Goal: Task Accomplishment & Management: Complete application form

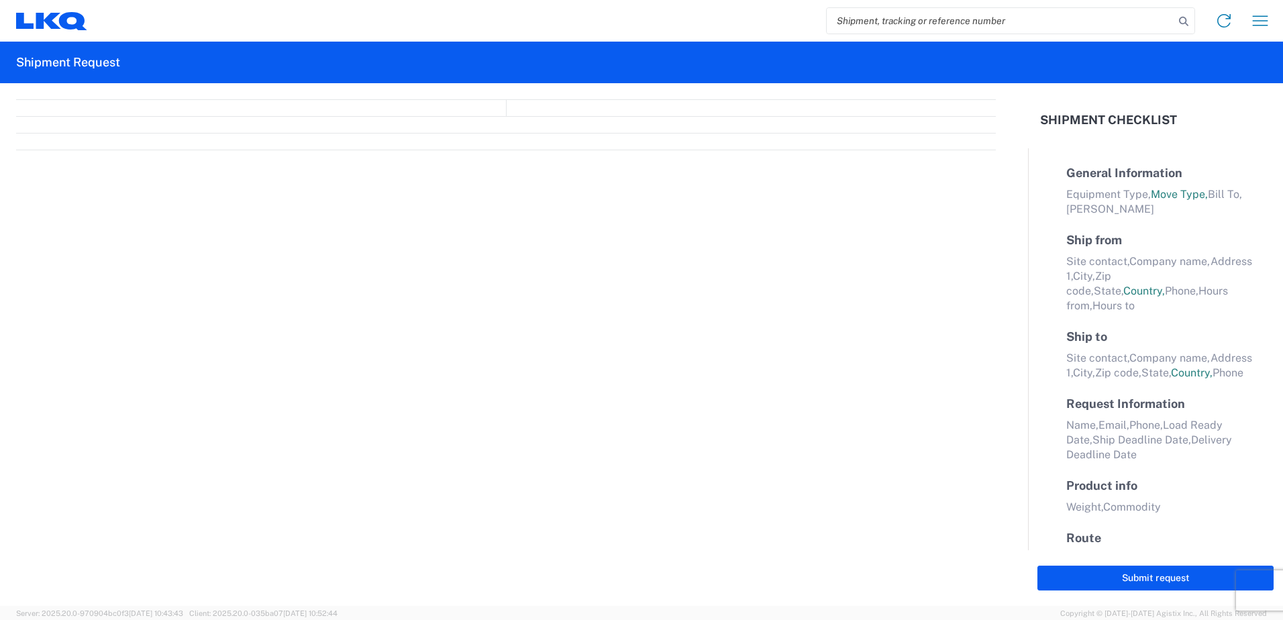
select select "FULL"
select select "LBS"
select select "IN"
select select "FULL"
select select "LBS"
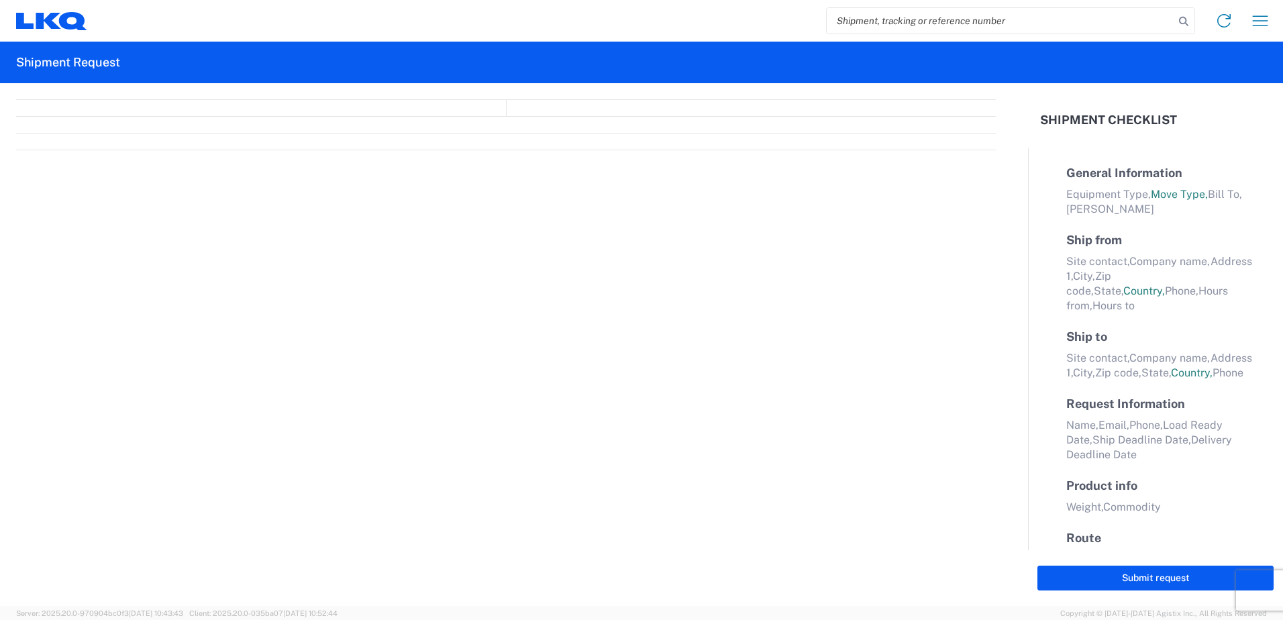
select select "IN"
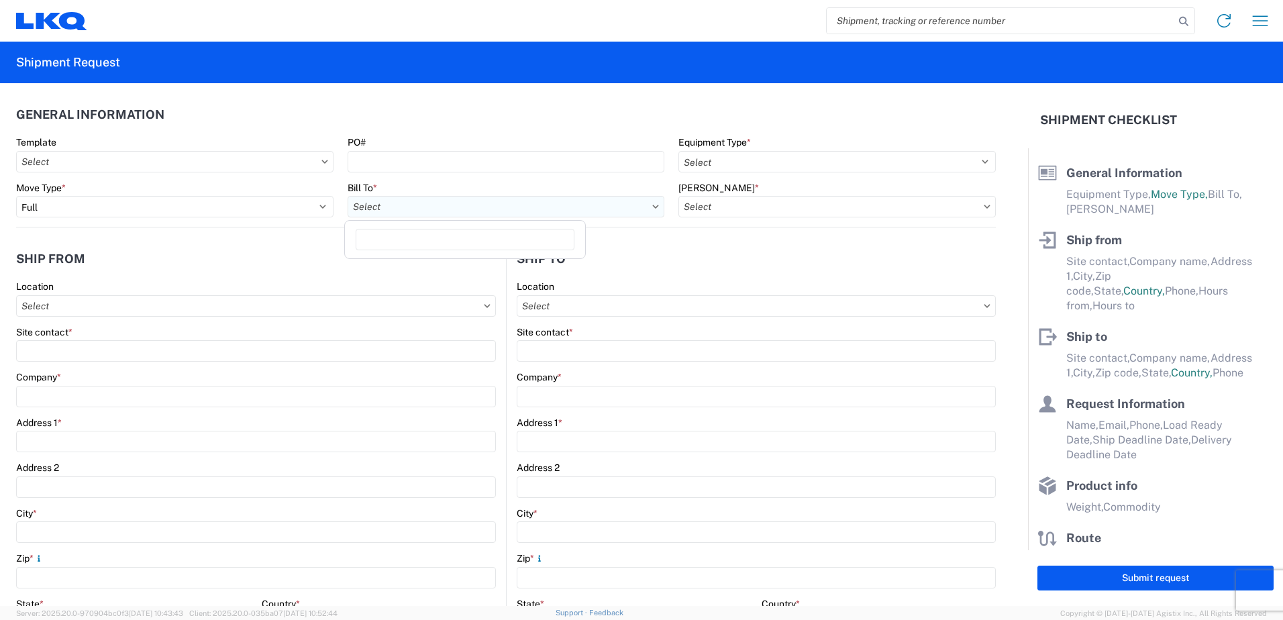
click at [440, 212] on input "text" at bounding box center [506, 206] width 317 height 21
type input "1760"
click at [407, 270] on div "1760 - LKQ Best Core" at bounding box center [465, 266] width 235 height 21
type input "1760 - LKQ Best Core"
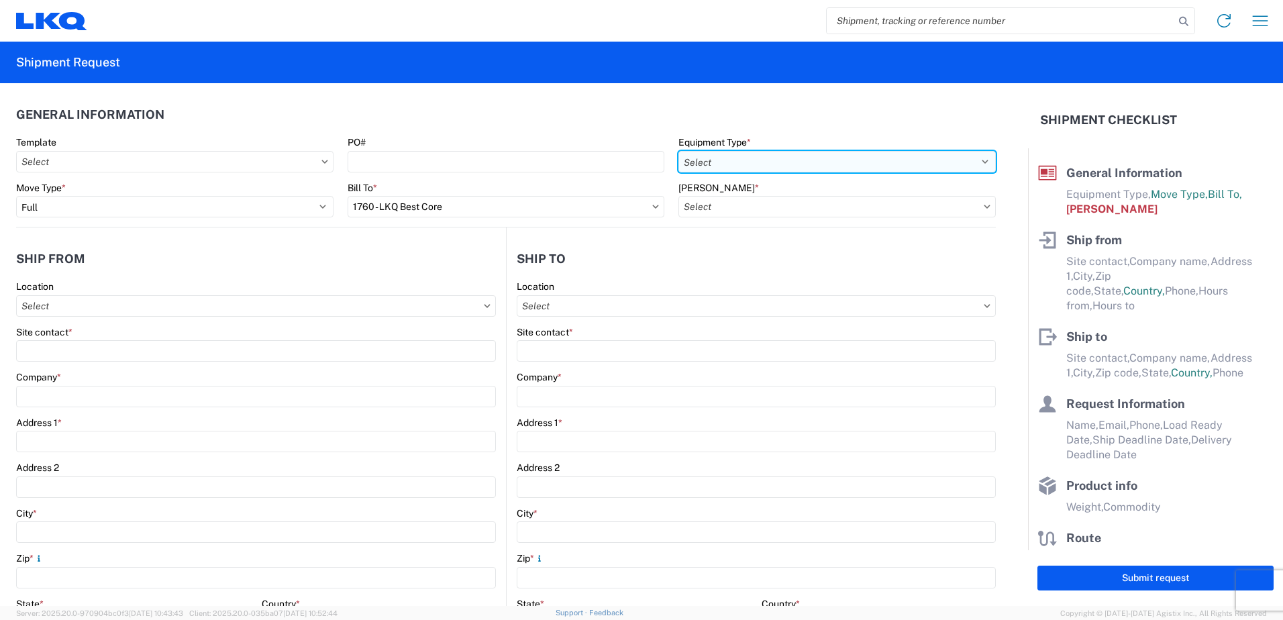
click at [739, 160] on select "Select 53’ Dry Van Flatbed Dropdeck (van) Lowboy (flatbed) Rail" at bounding box center [837, 161] width 317 height 21
select select "STDV"
click at [679, 151] on select "Select 53’ Dry Van Flatbed Dropdeck (van) Lowboy (flatbed) Rail" at bounding box center [837, 161] width 317 height 21
click at [707, 205] on input "text" at bounding box center [837, 206] width 317 height 21
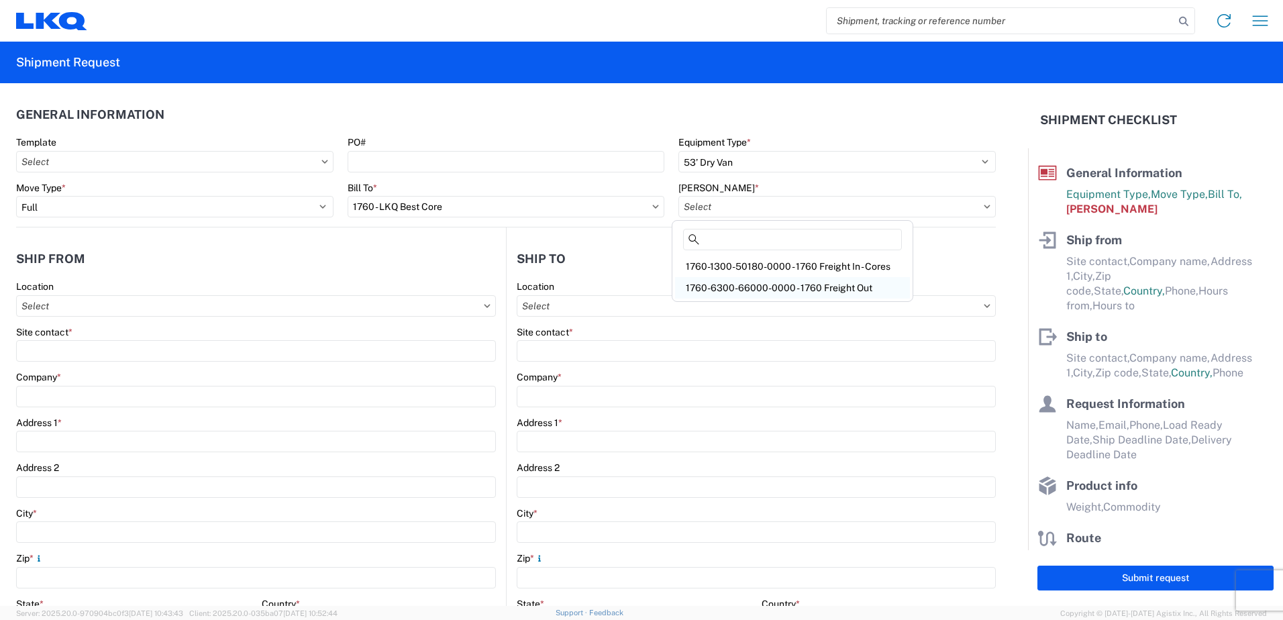
click at [736, 286] on div "1760-6300-66000-0000 - 1760 Freight Out" at bounding box center [792, 287] width 235 height 21
type input "1760-6300-66000-0000 - 1760 Freight Out"
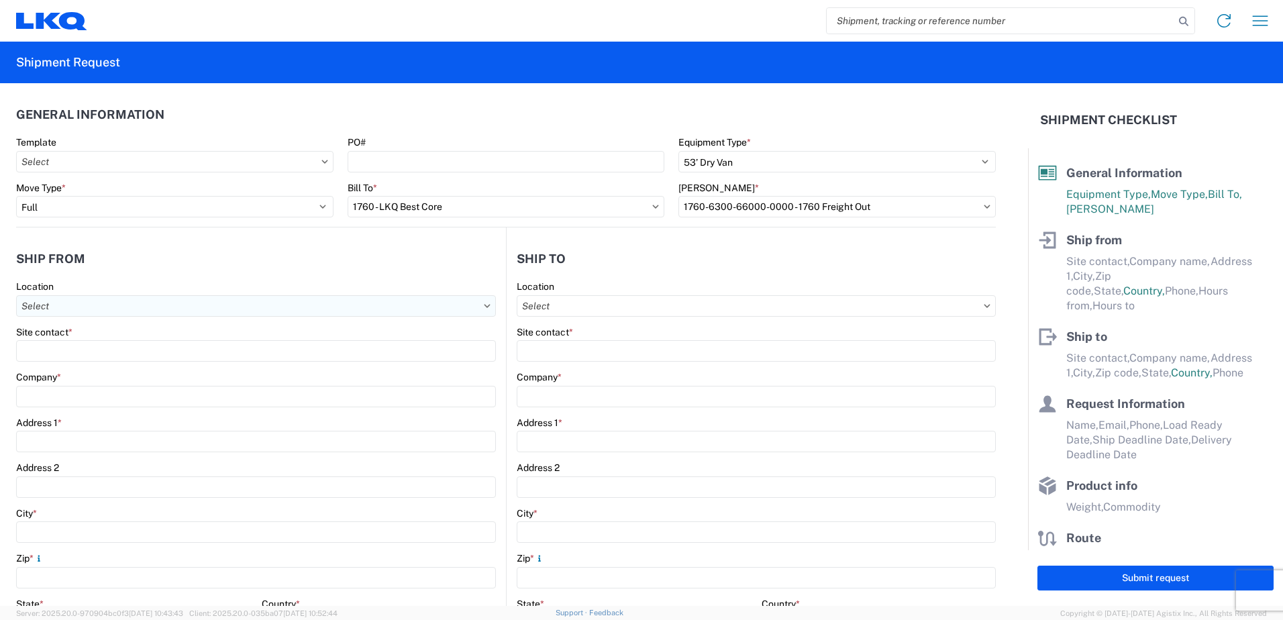
click at [97, 308] on input "text" at bounding box center [256, 305] width 480 height 21
type input "1760"
click at [91, 363] on div "1760 - LKQ Best Core" at bounding box center [136, 365] width 235 height 21
type input "1760 - LKQ Best Core"
type input "LKQ Corporation"
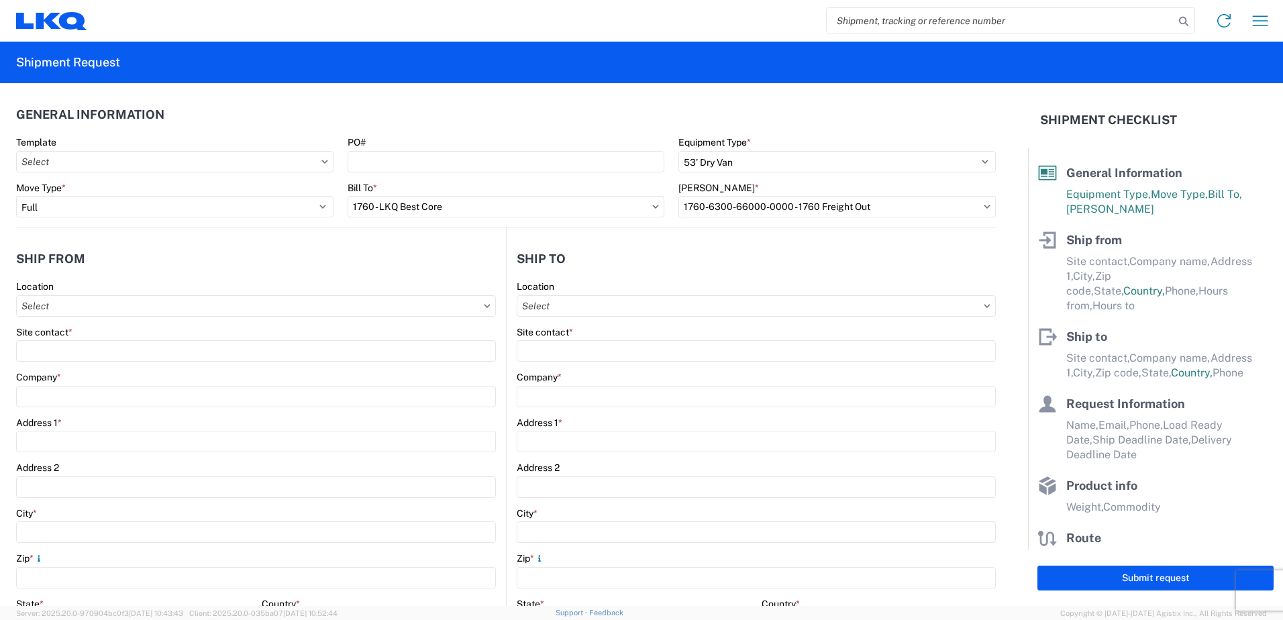
type input "[STREET_ADDRESS]"
type input "[GEOGRAPHIC_DATA]"
type input "77038"
select select "[GEOGRAPHIC_DATA]"
select select "US"
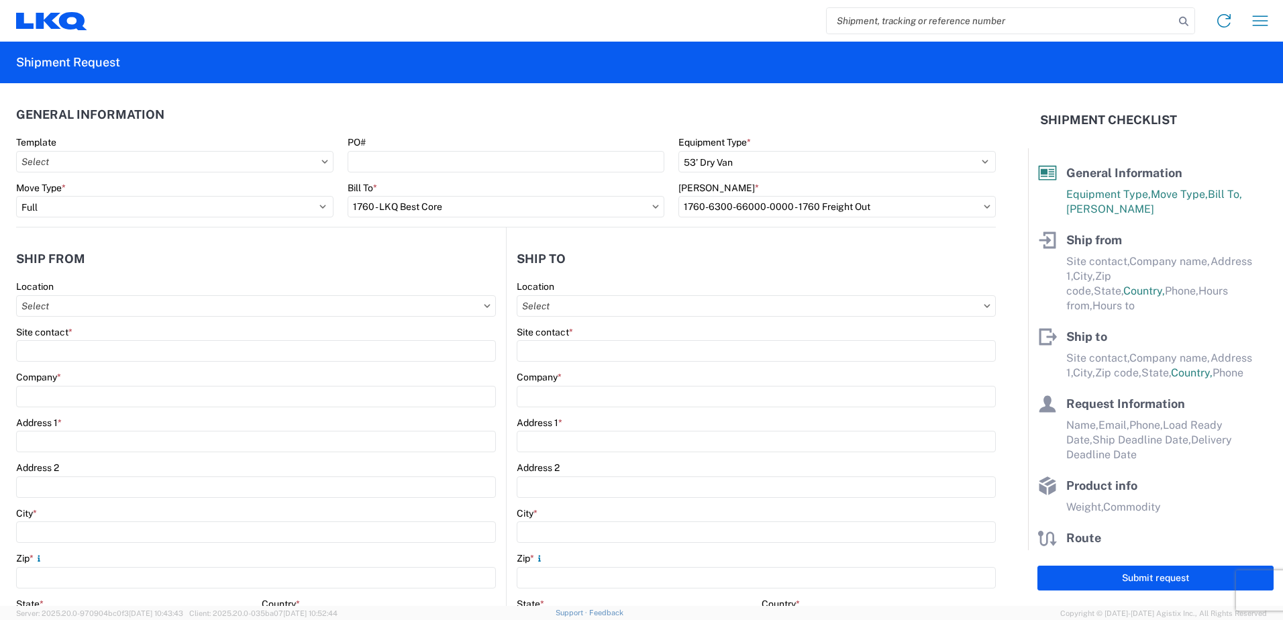
type input "[PHONE_NUMBER]"
type input "06:00"
type input "14:30"
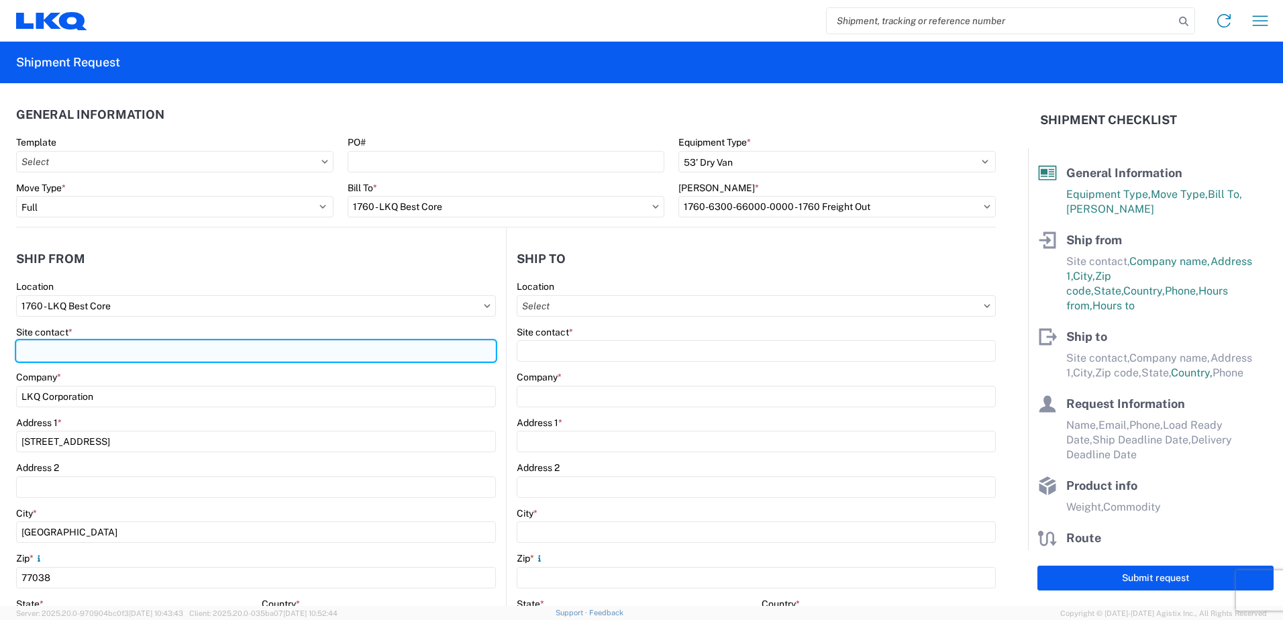
click at [37, 352] on input "Site contact *" at bounding box center [256, 350] width 480 height 21
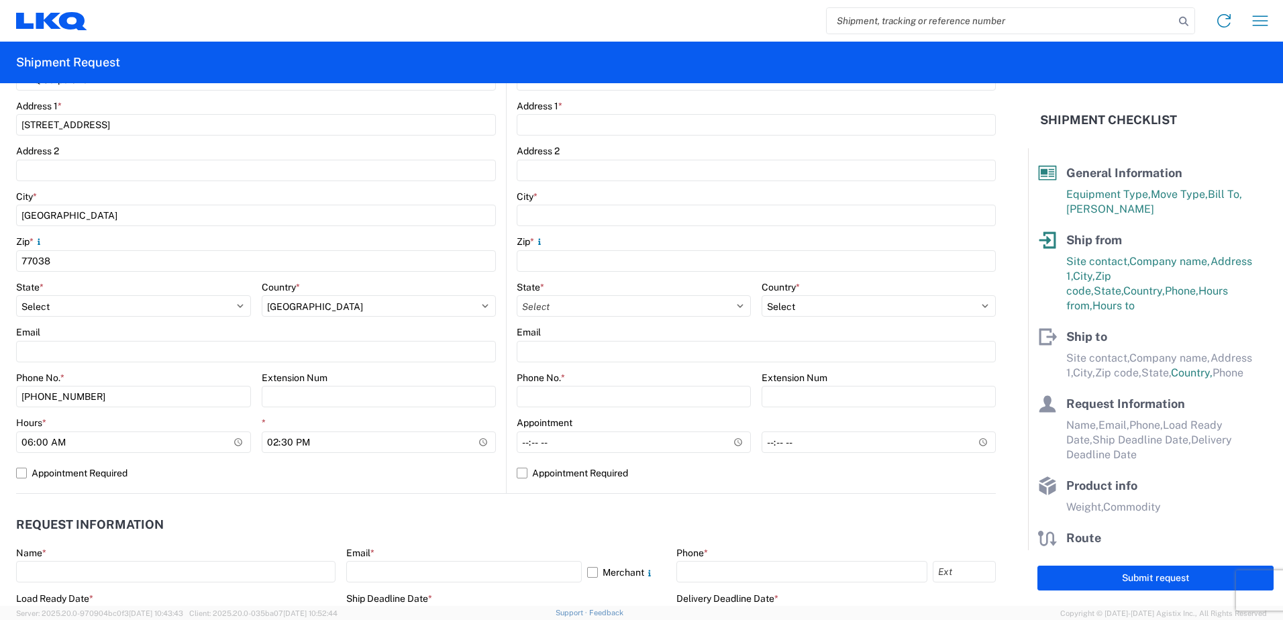
scroll to position [336, 0]
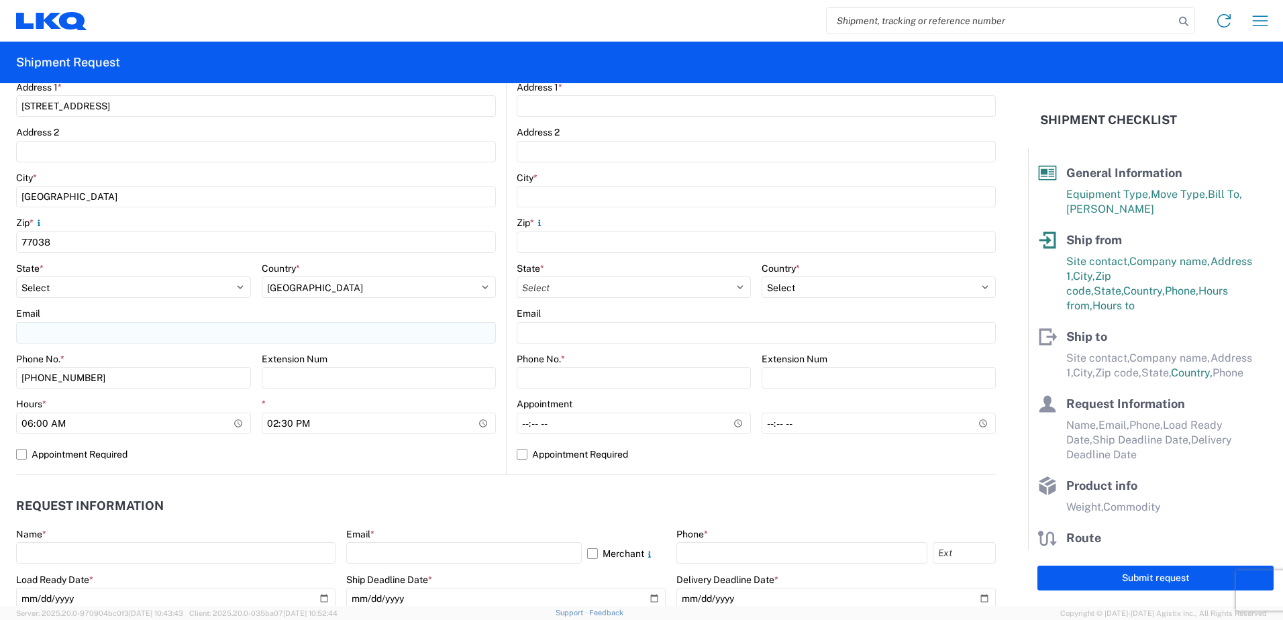
type input "[PERSON_NAME]"
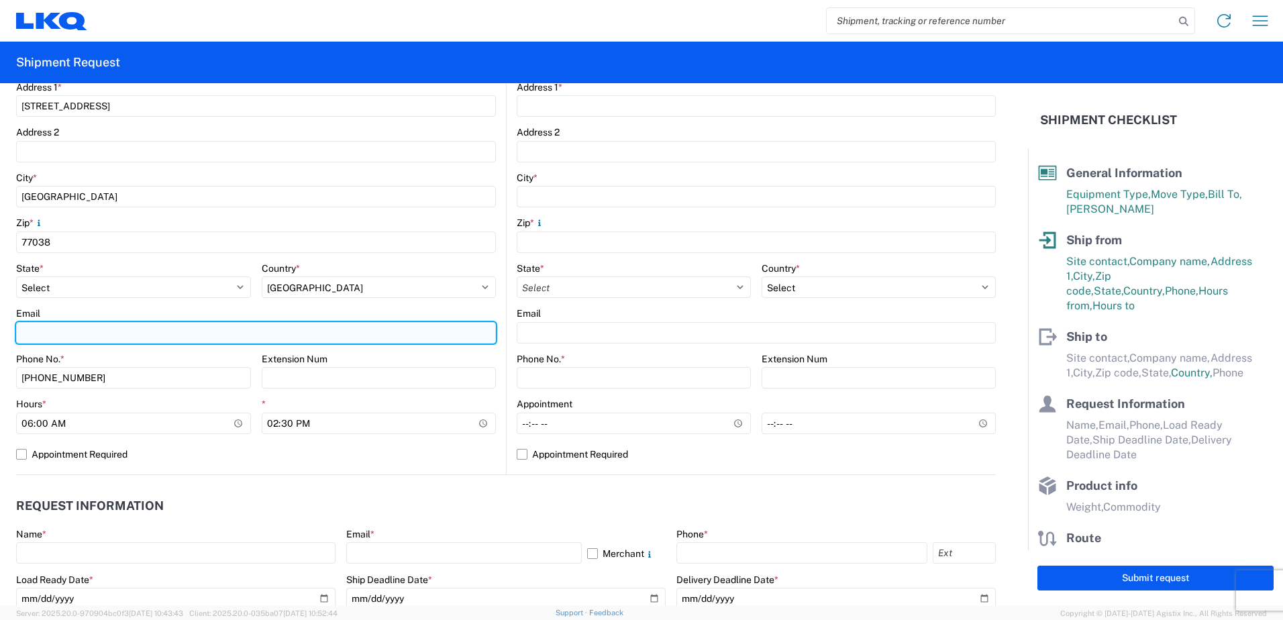
click at [52, 333] on input "Email" at bounding box center [256, 332] width 480 height 21
type input "[EMAIL_ADDRESS][DOMAIN_NAME]"
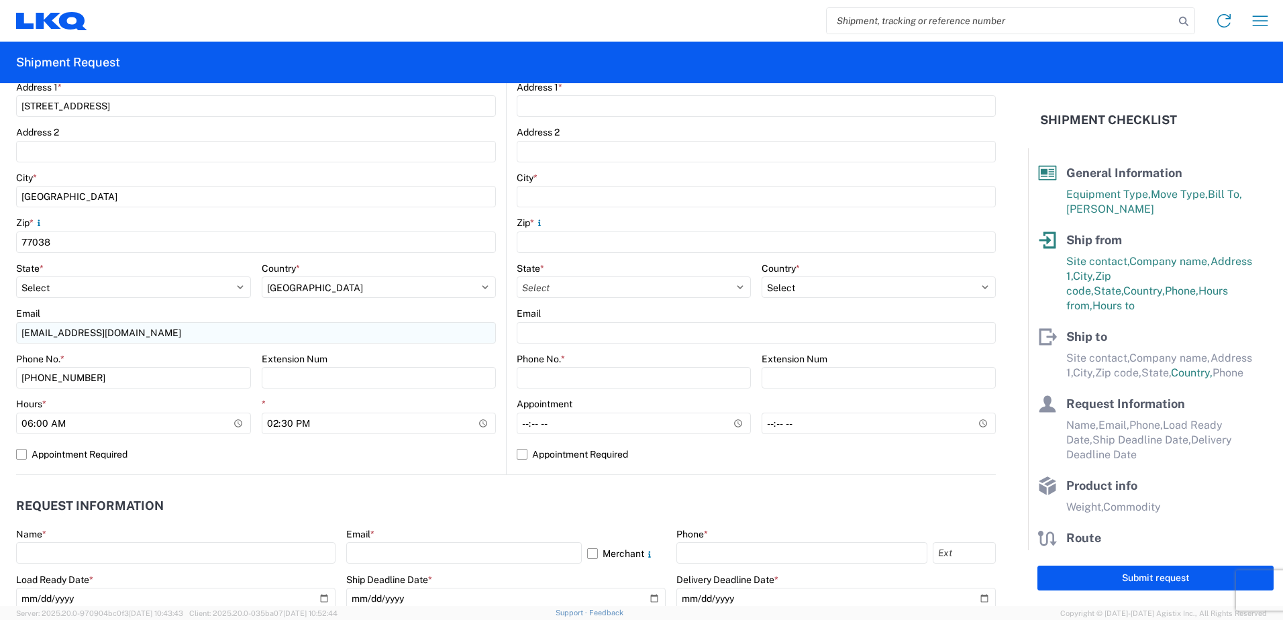
type input "JT TRADING"
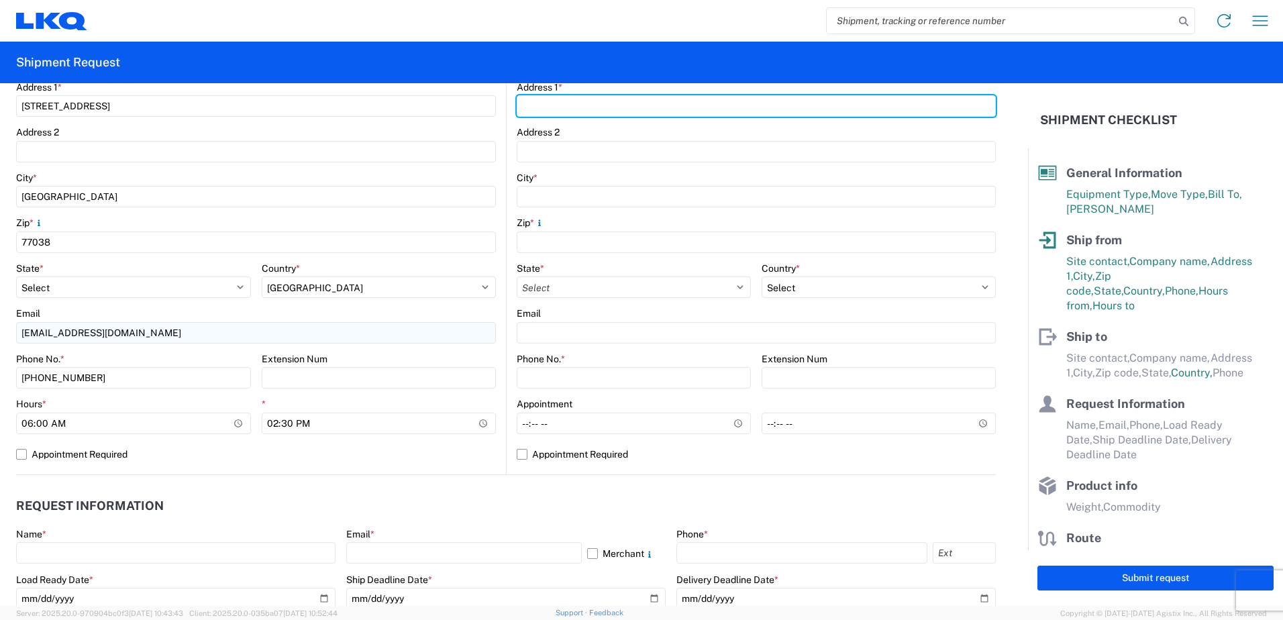
type input "[STREET_ADDRESS][PERSON_NAME]"
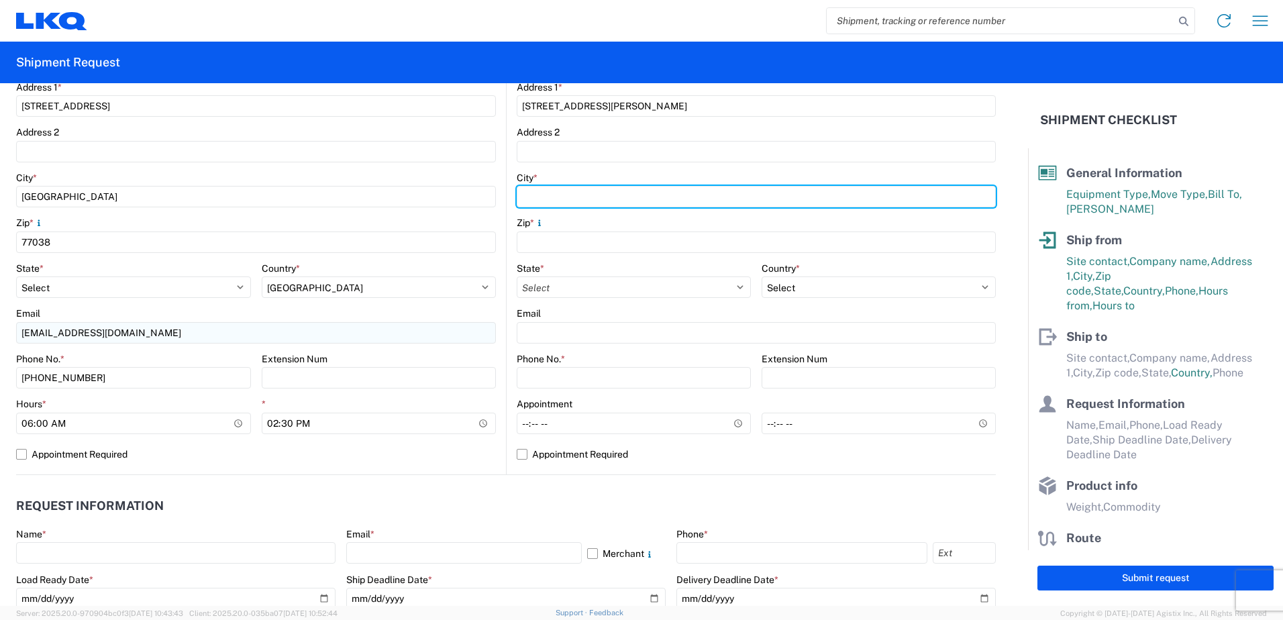
type input "[GEOGRAPHIC_DATA]"
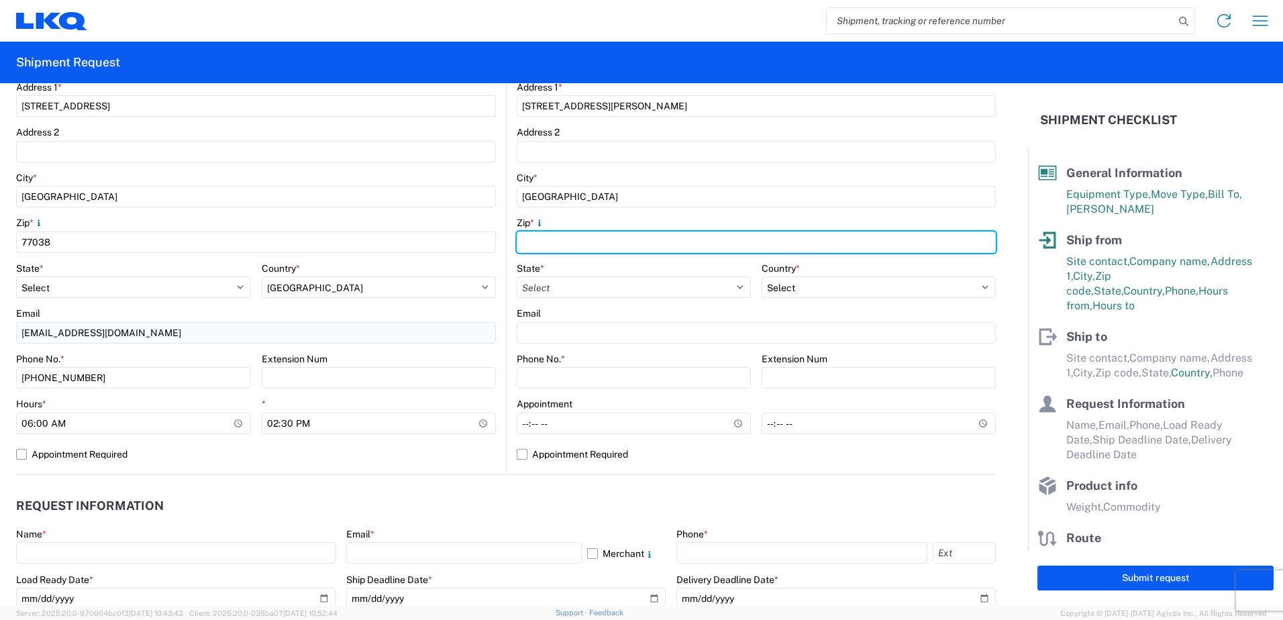
type input "77074"
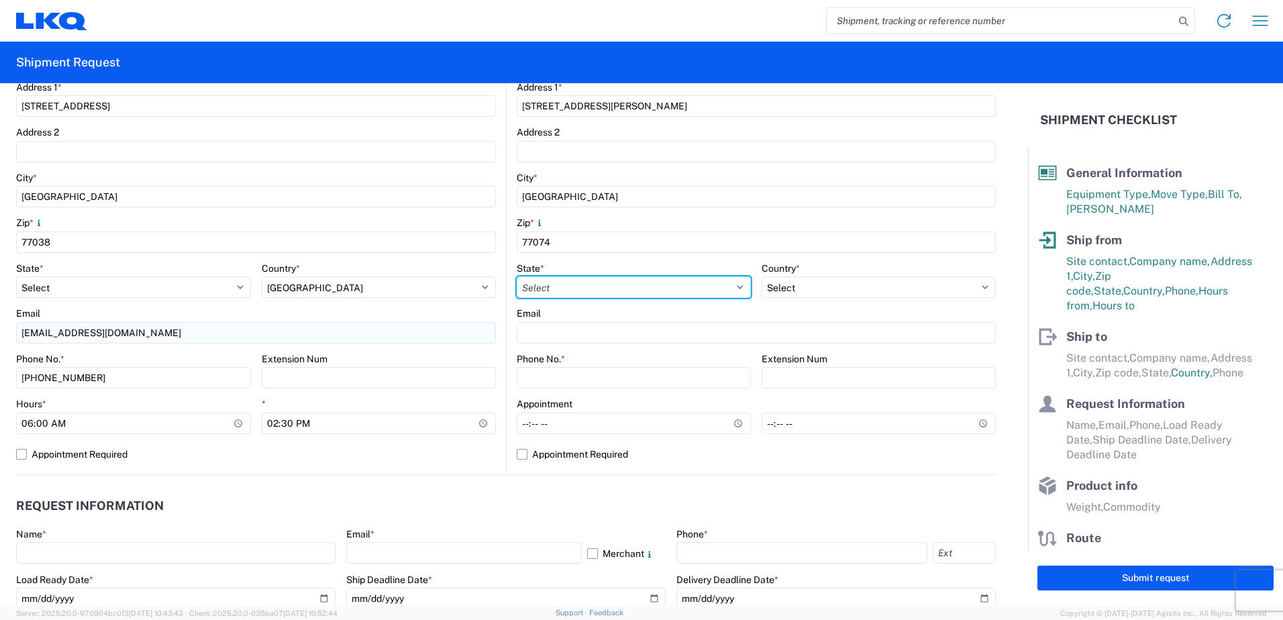
select select "[GEOGRAPHIC_DATA]"
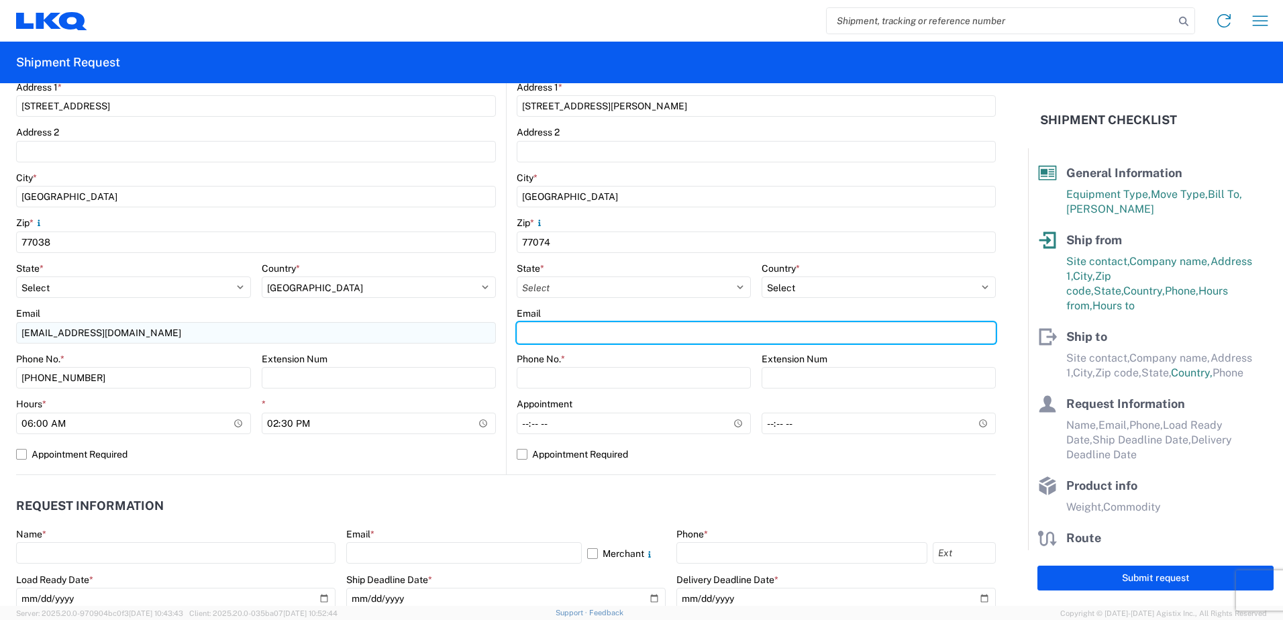
type input "[EMAIL_ADDRESS][DOMAIN_NAME]"
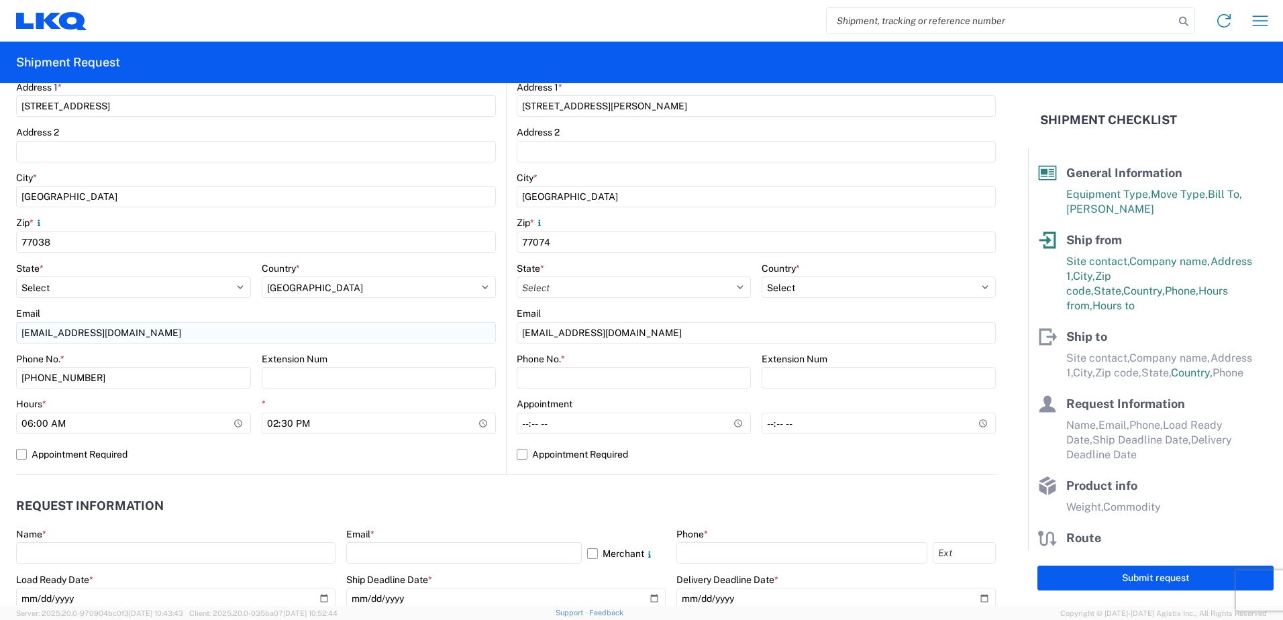
type input "2818861028"
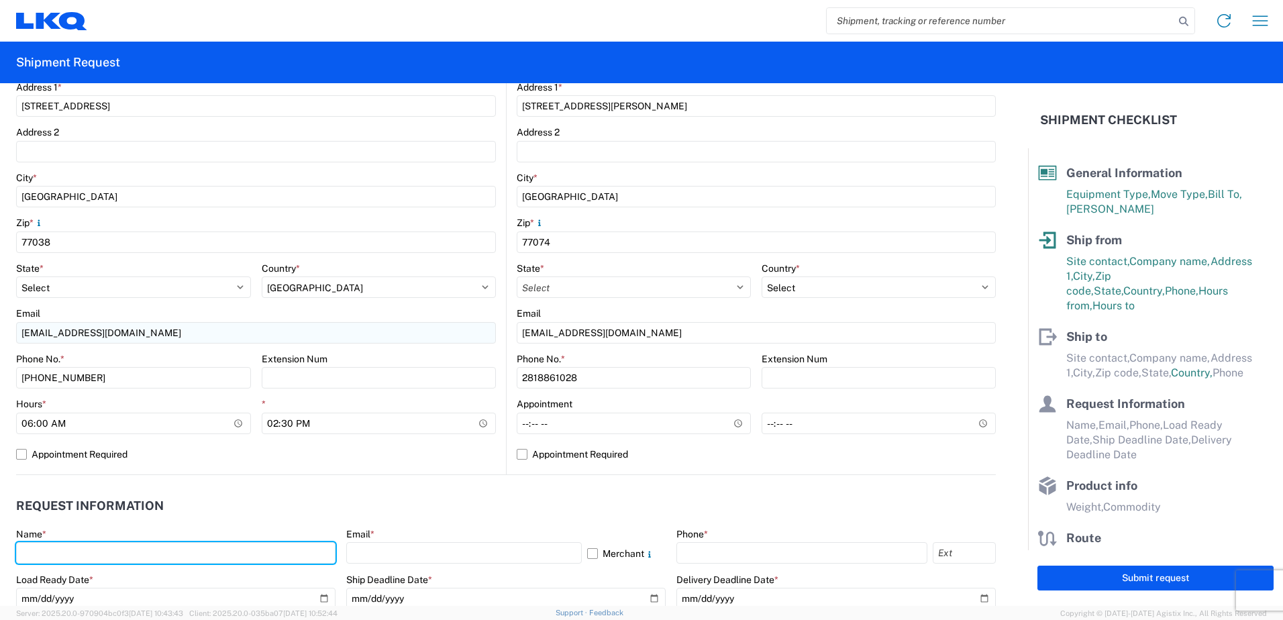
type input "[PERSON_NAME]"
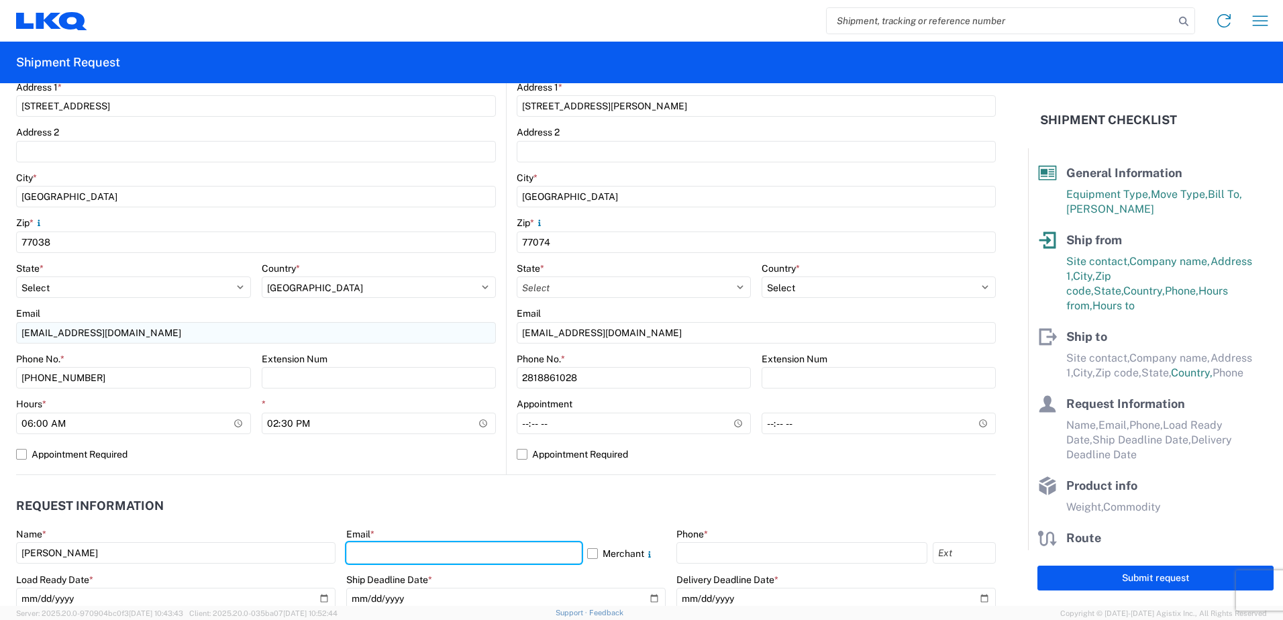
type input "[EMAIL_ADDRESS][DOMAIN_NAME]"
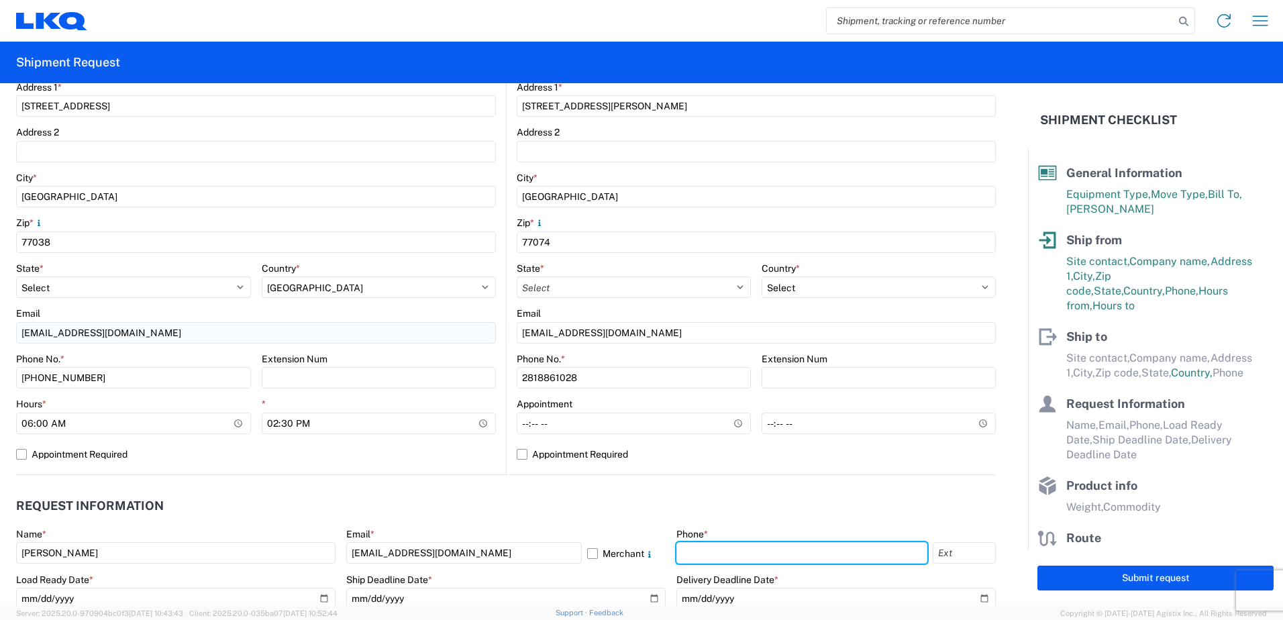
type input "2818861028"
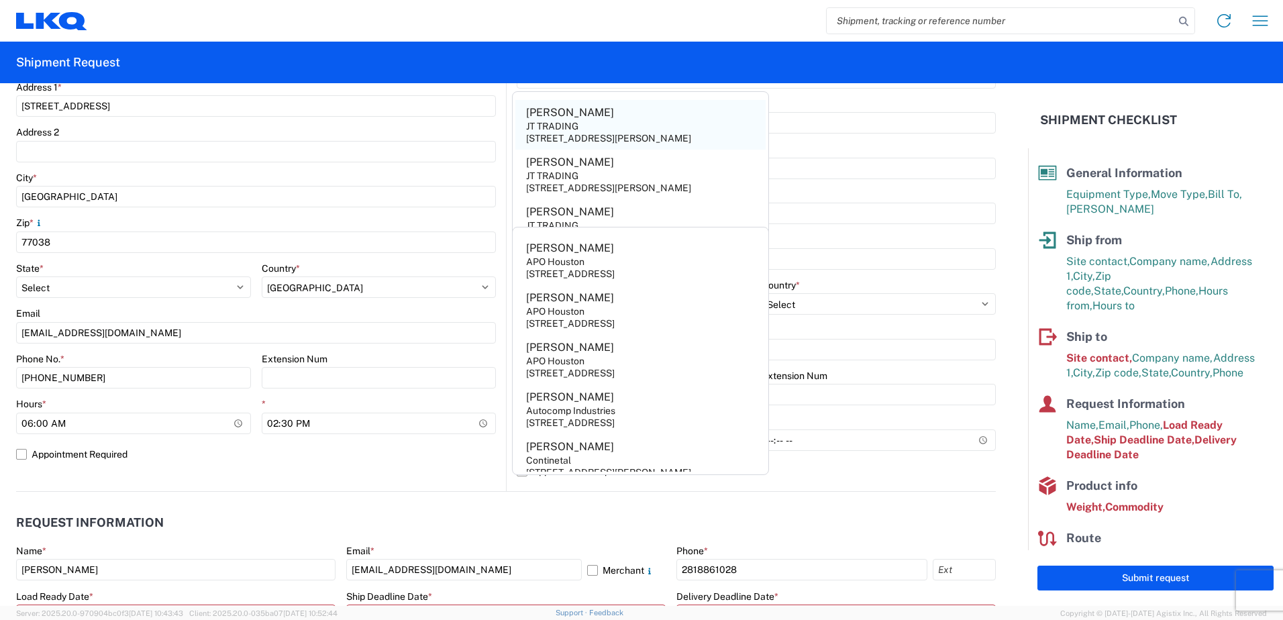
click at [540, 124] on div "JT TRADING" at bounding box center [552, 126] width 52 height 12
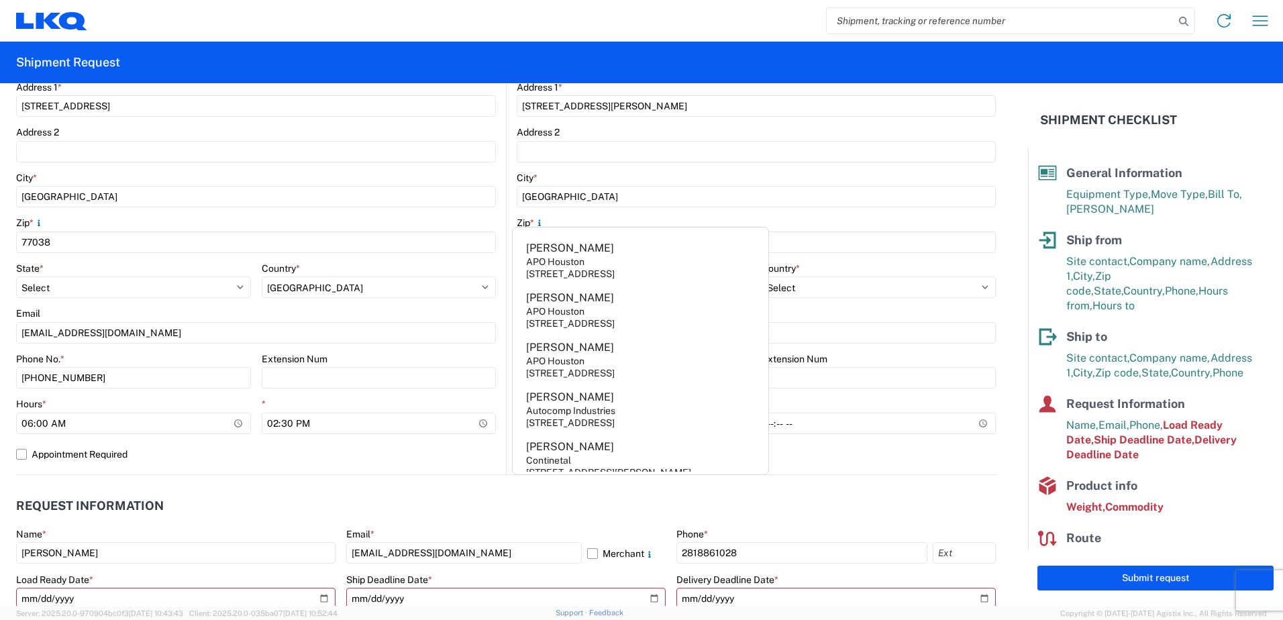
type input "[PERSON_NAME]"
select select "US"
type input "[PHONE_NUMBER]"
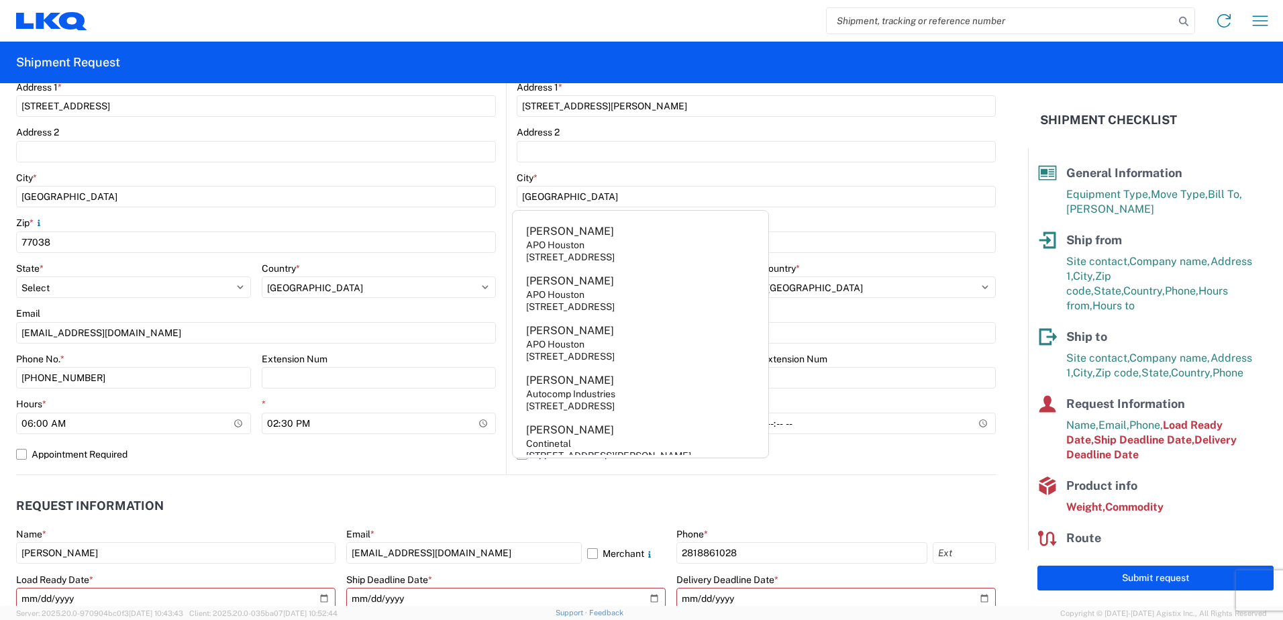
click at [507, 209] on main "Location Site contact * [PERSON_NAME] Company * JT TRADING Address [STREET_ADDR…" at bounding box center [751, 210] width 489 height 530
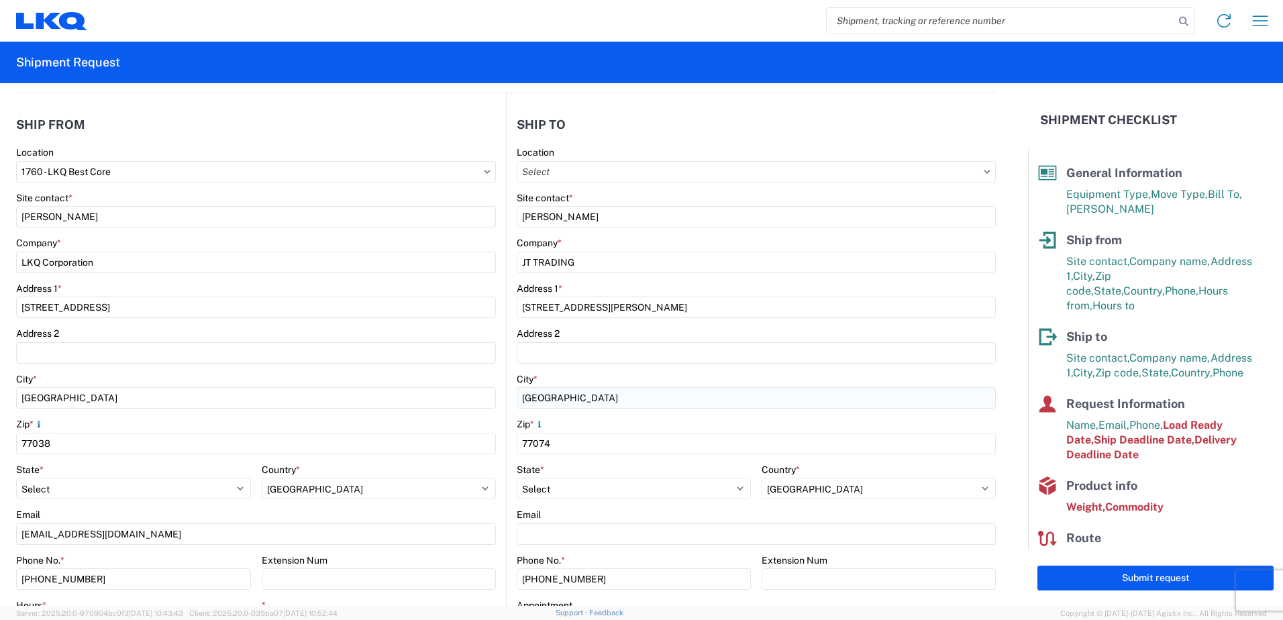
scroll to position [268, 0]
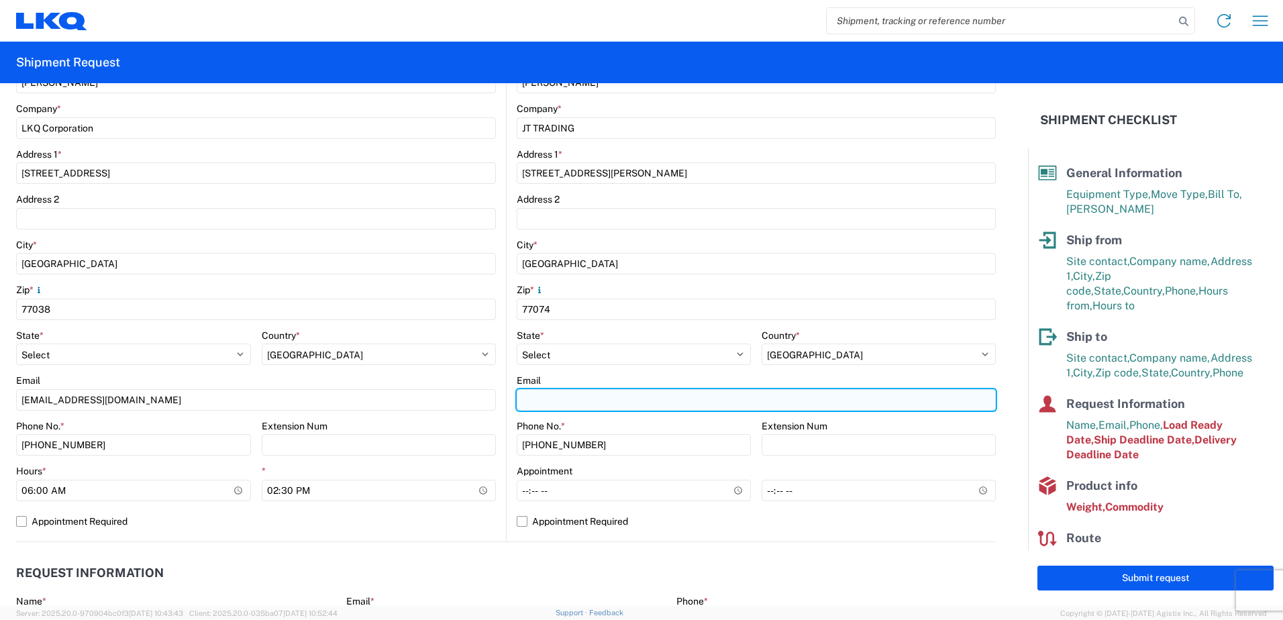
click at [550, 403] on input "Email" at bounding box center [756, 399] width 479 height 21
type input "j"
type input "[EMAIL_ADDRESS][DOMAIN_NAME]"
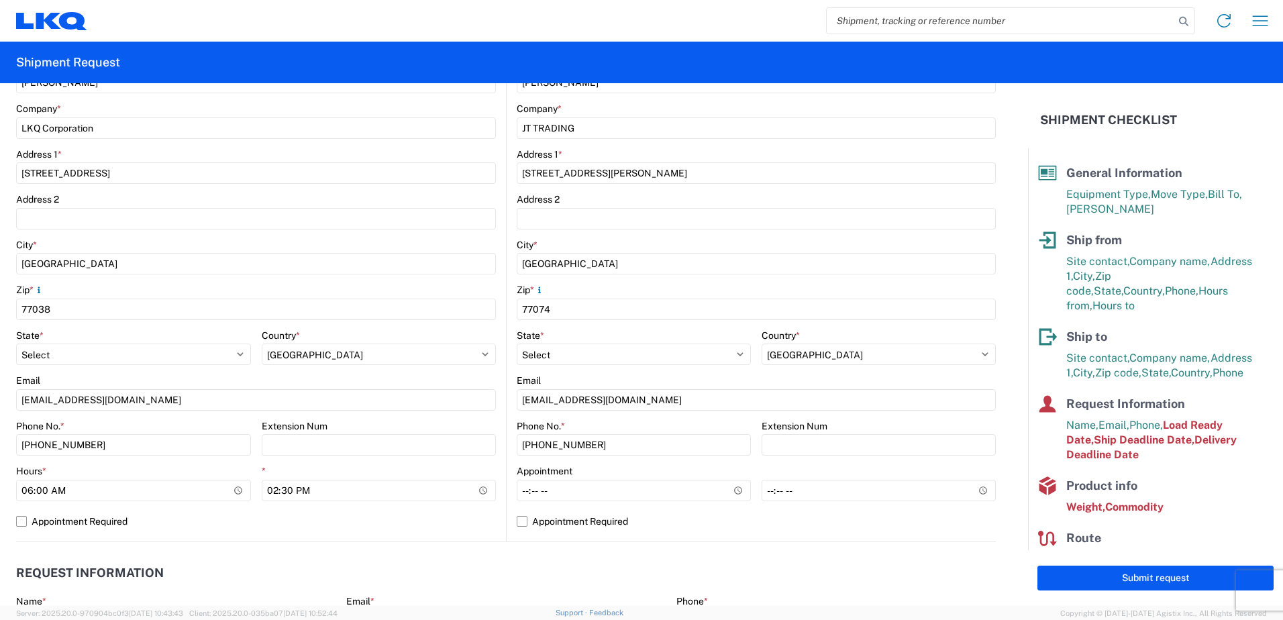
click at [496, 251] on main "1760 Location 1760 - LKQ Best Core Site contact * [PERSON_NAME] Company * LKQ C…" at bounding box center [261, 277] width 490 height 530
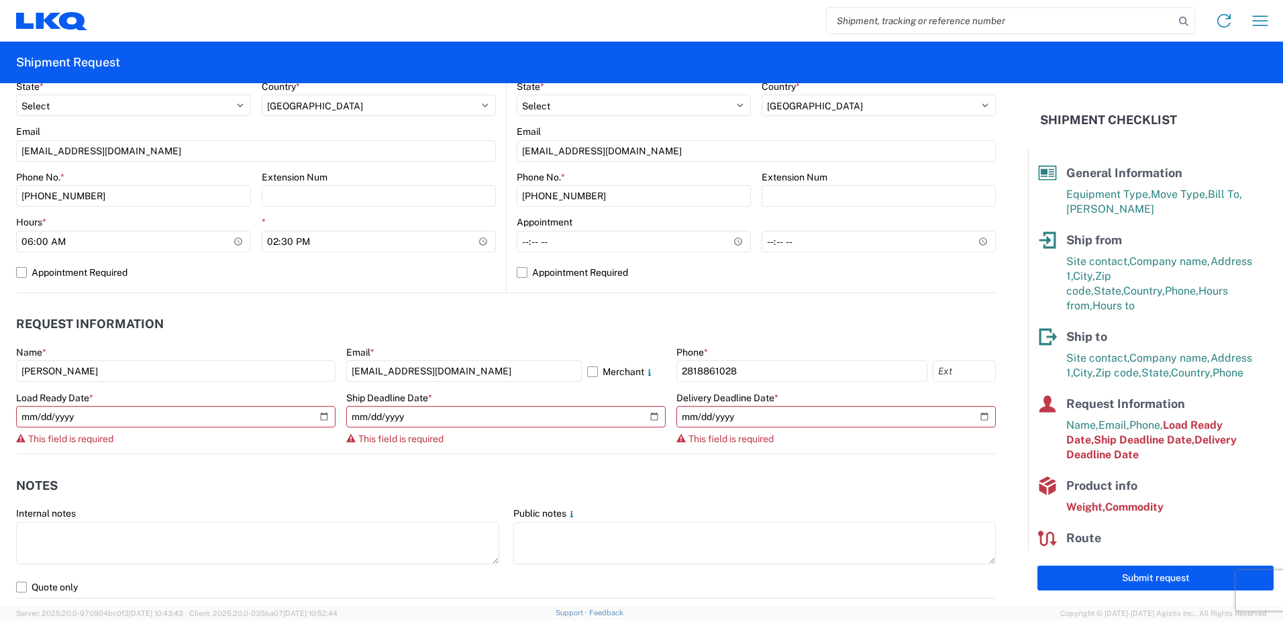
scroll to position [537, 0]
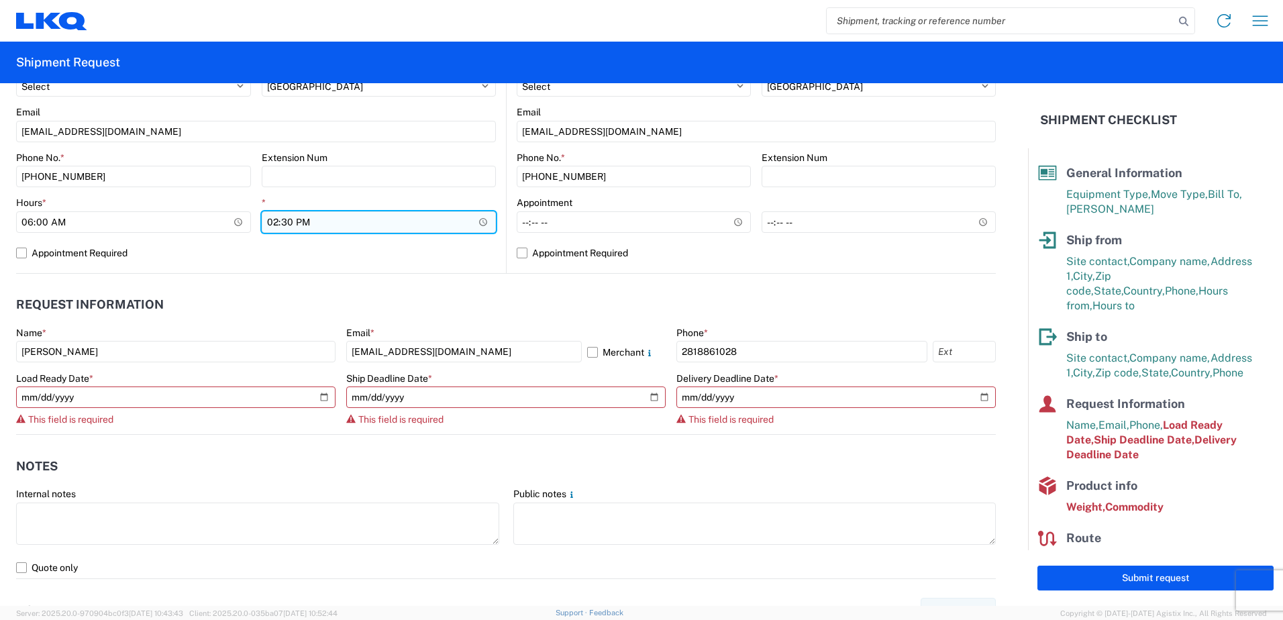
click at [262, 223] on input "14:30" at bounding box center [379, 221] width 235 height 21
type input "12:30"
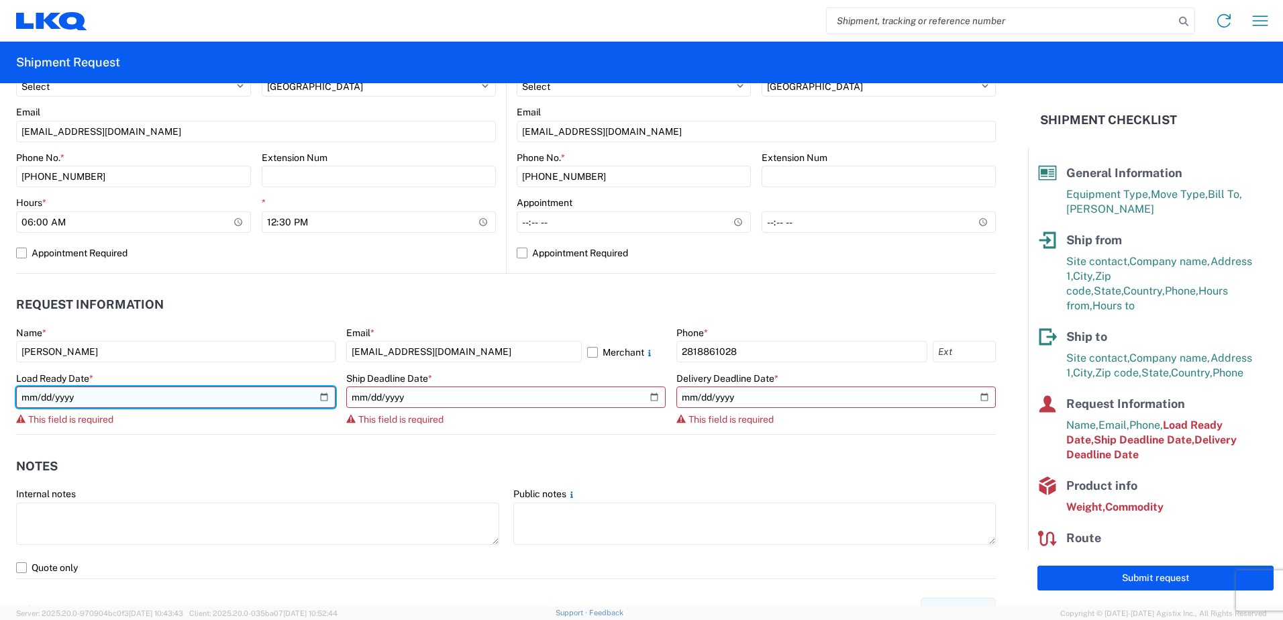
click at [324, 398] on input "date" at bounding box center [175, 397] width 319 height 21
type input "[DATE]"
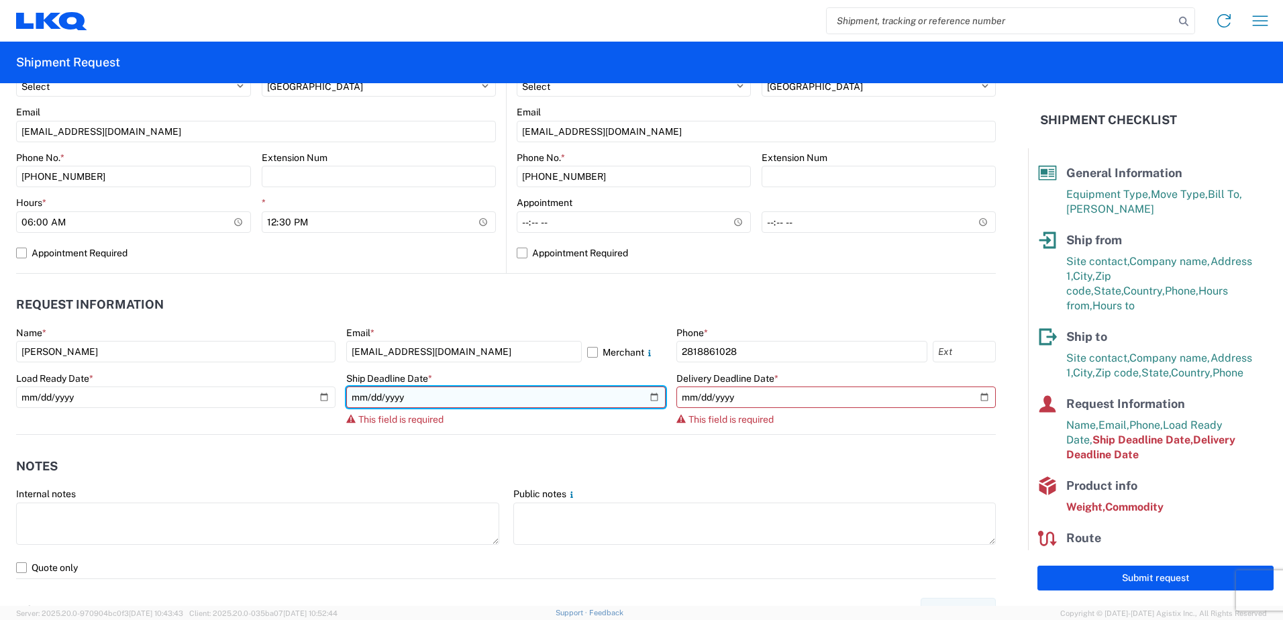
click at [647, 397] on input "date" at bounding box center [505, 397] width 319 height 21
type input "[DATE]"
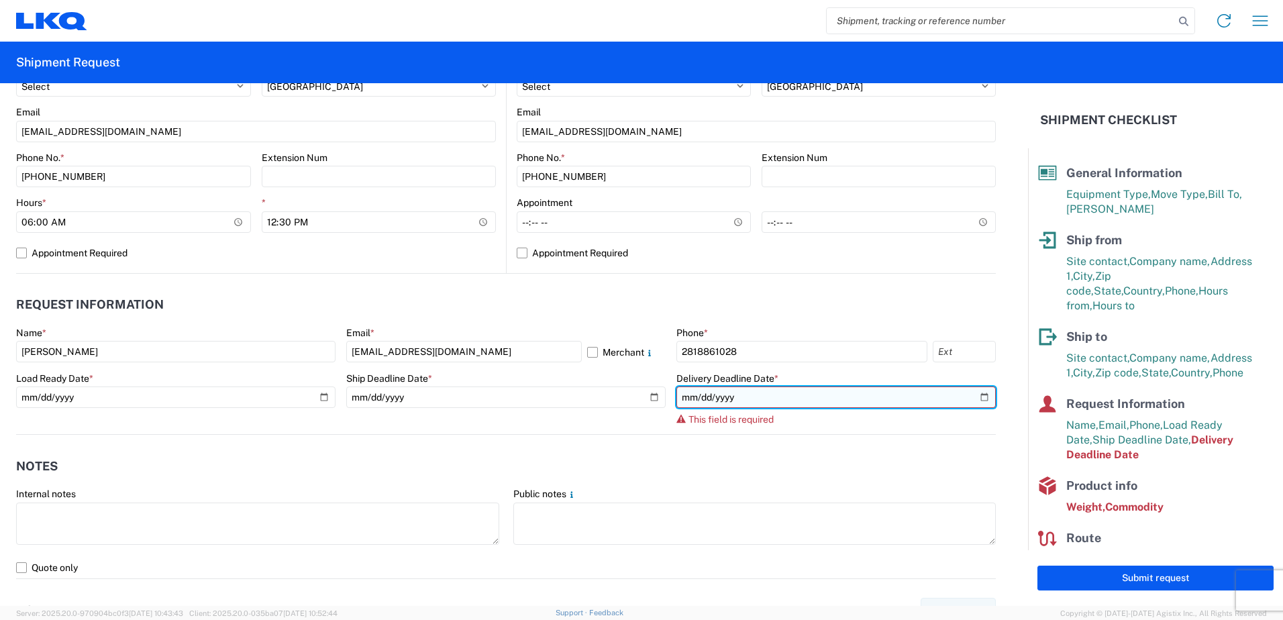
click at [979, 397] on input "date" at bounding box center [836, 397] width 319 height 21
type input "[DATE]"
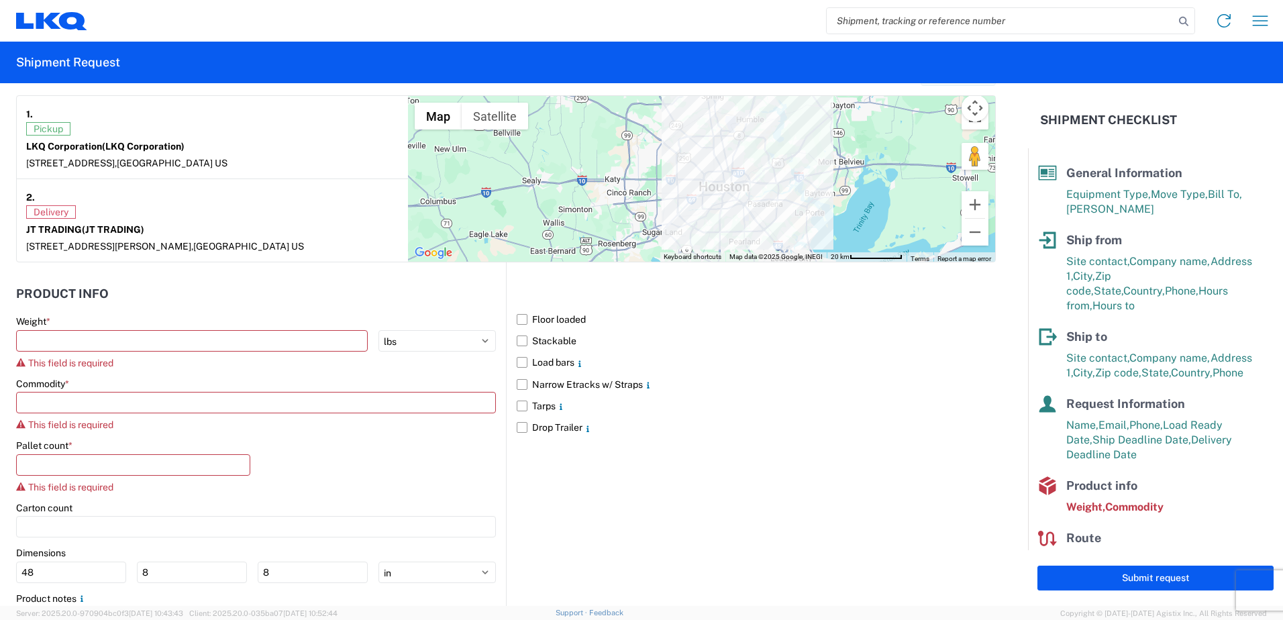
scroll to position [1074, 0]
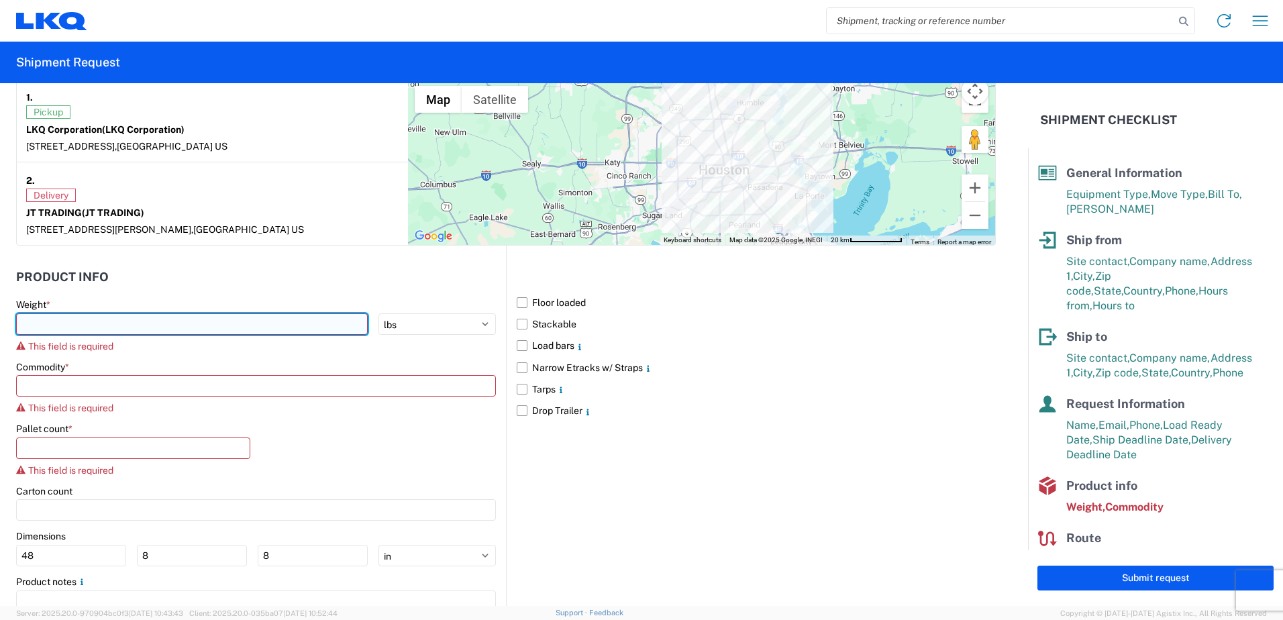
click at [38, 325] on input "number" at bounding box center [192, 323] width 352 height 21
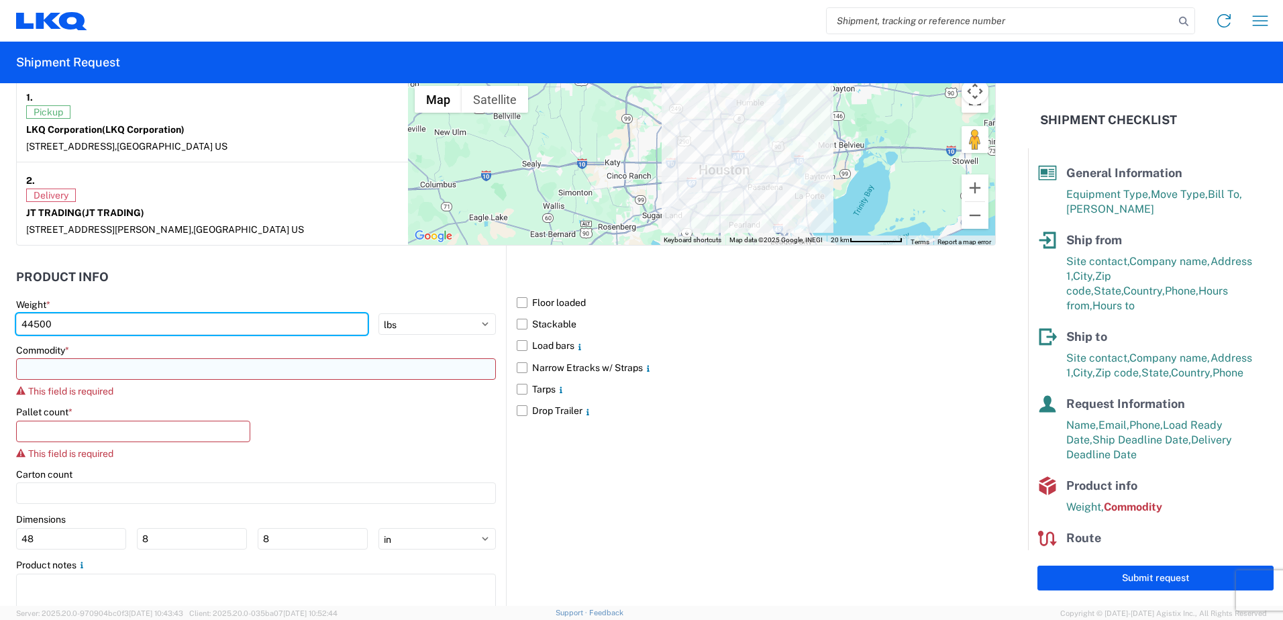
type input "44500"
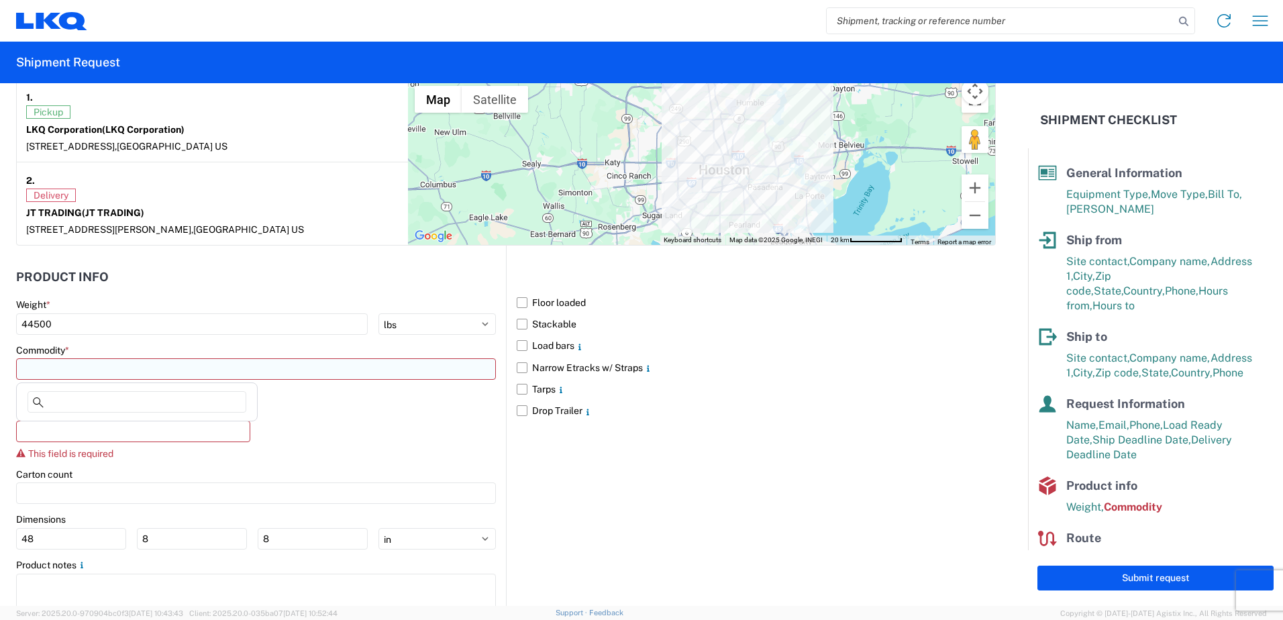
click at [45, 372] on input at bounding box center [256, 368] width 480 height 21
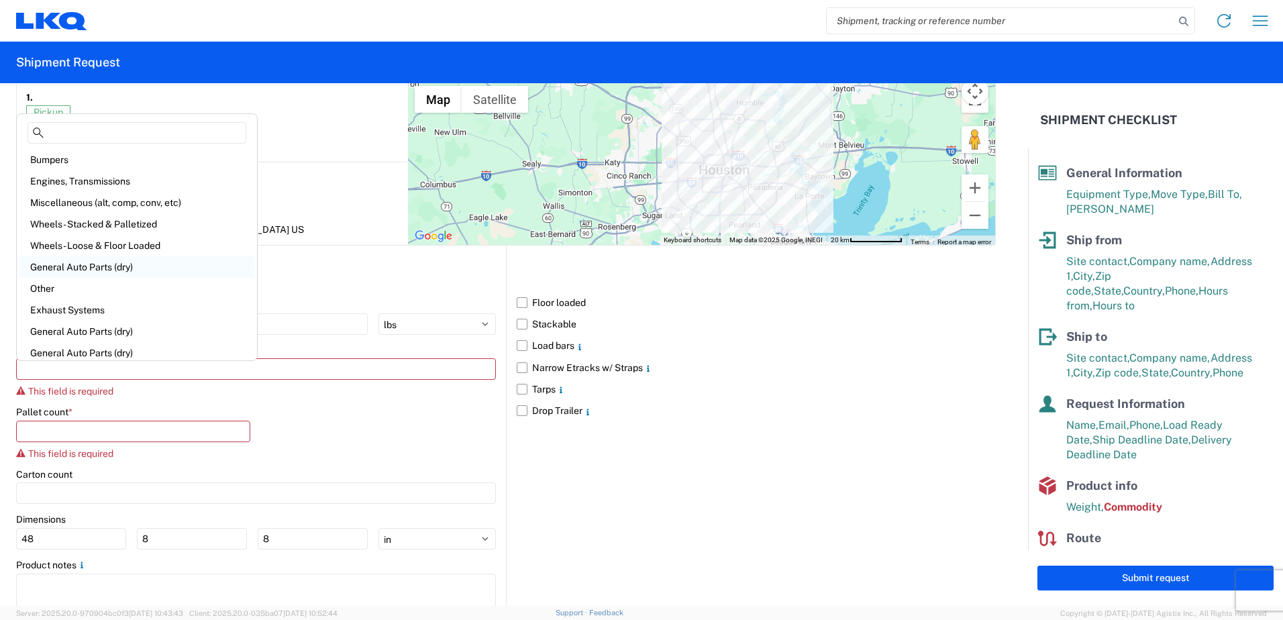
click at [77, 265] on div "General Auto Parts (dry)" at bounding box center [136, 266] width 235 height 21
type input "General Auto Parts (dry)"
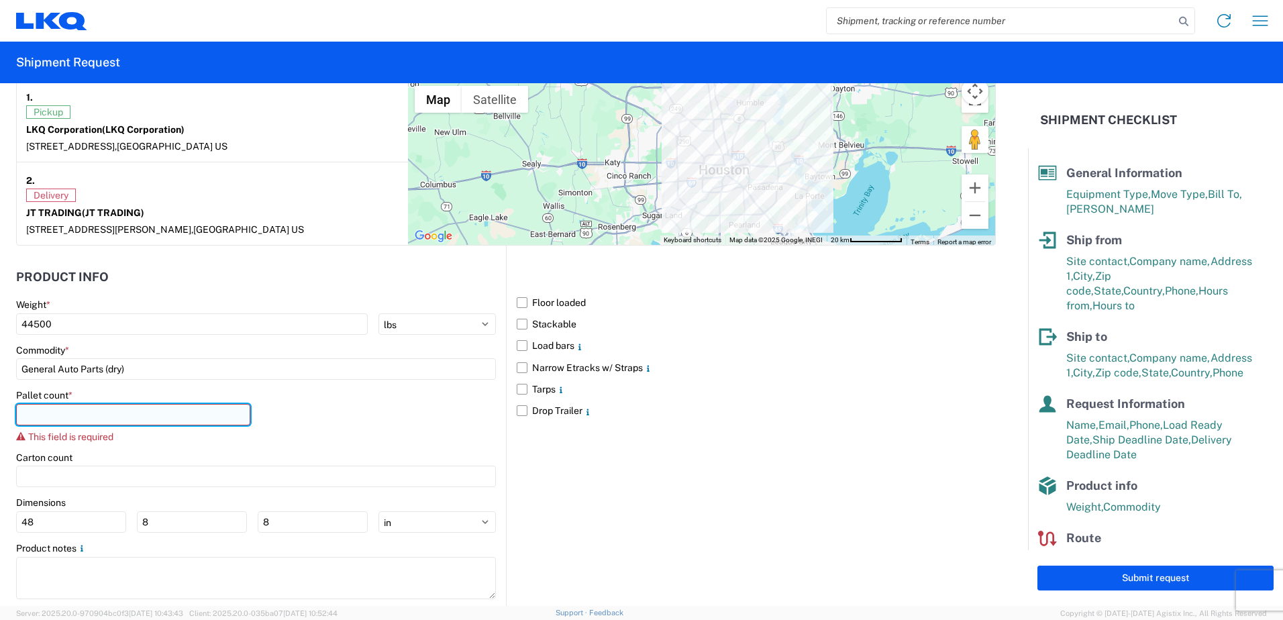
click at [68, 409] on input "number" at bounding box center [133, 414] width 234 height 21
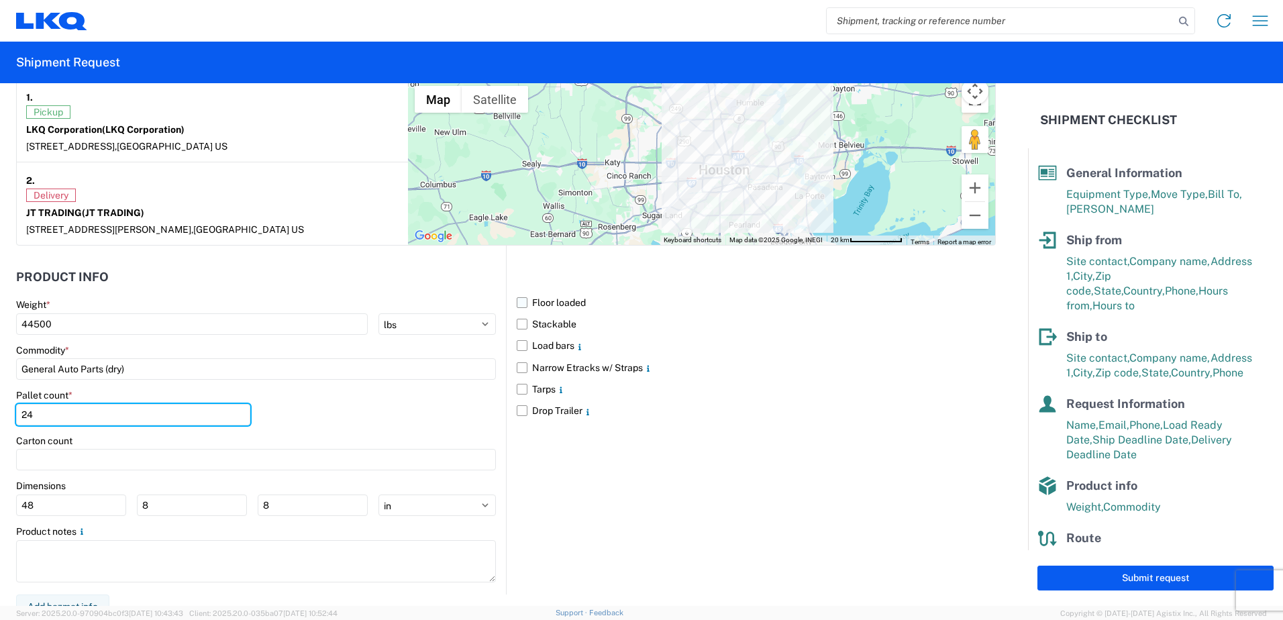
type input "24"
click at [568, 305] on label "Floor loaded" at bounding box center [756, 302] width 479 height 21
click at [0, 0] on input "Floor loaded" at bounding box center [0, 0] width 0 height 0
click at [548, 330] on label "Stackable" at bounding box center [756, 323] width 479 height 21
click at [0, 0] on input "Stackable" at bounding box center [0, 0] width 0 height 0
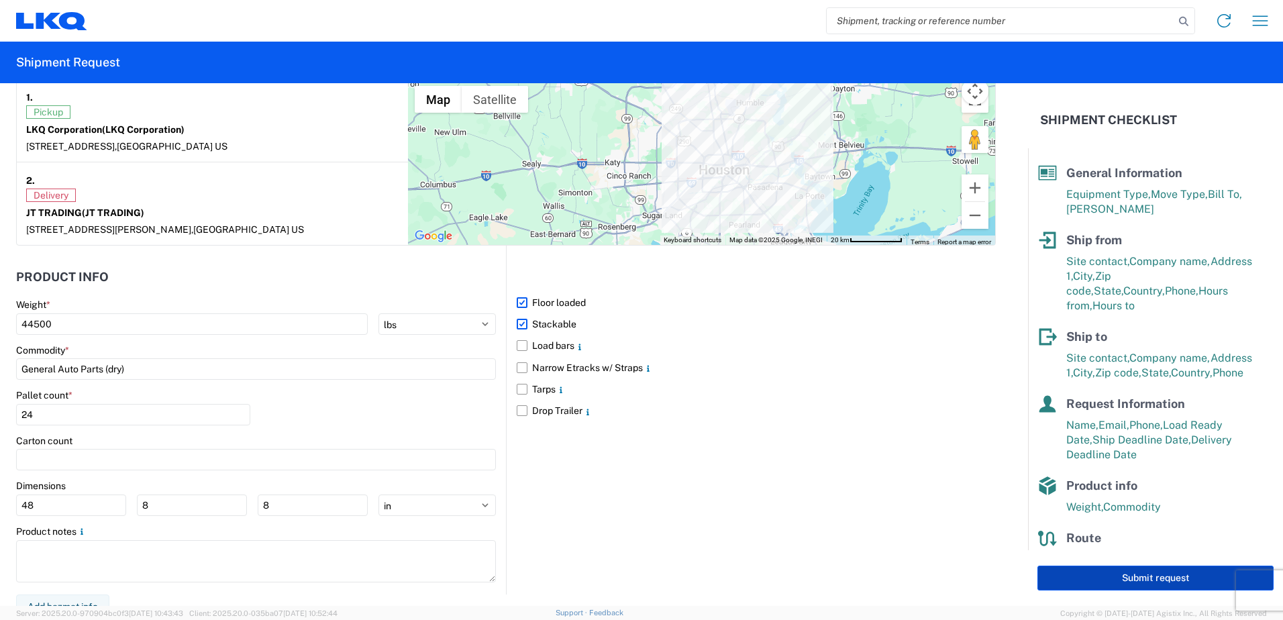
click at [1054, 576] on button "Submit request" at bounding box center [1156, 578] width 236 height 25
select select "US"
